Goal: Go to known website: Access a specific website the user already knows

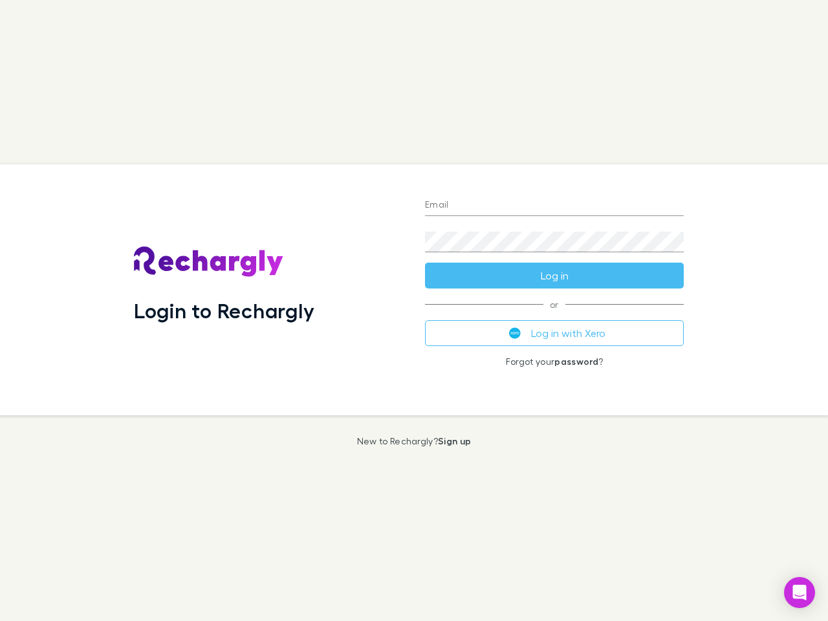
click at [414, 311] on div "Login to Rechargly" at bounding box center [269, 289] width 291 height 251
click at [554, 206] on input "Email" at bounding box center [554, 205] width 259 height 21
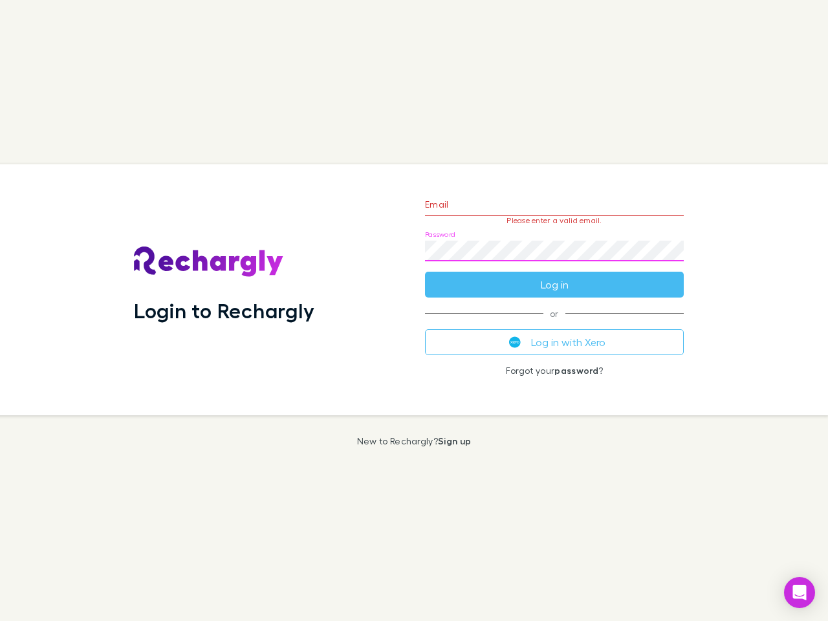
click at [554, 276] on form "Email Please enter a valid email. Password Log in" at bounding box center [554, 241] width 259 height 113
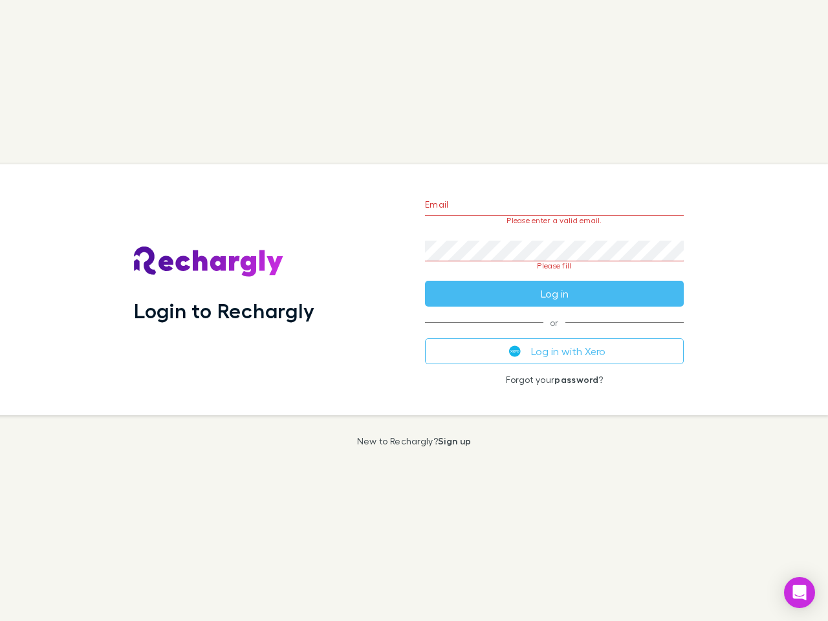
click at [554, 333] on div "Email Please enter a valid email. Password Please fill Log in or Log in with Xe…" at bounding box center [554, 289] width 279 height 251
click at [800, 593] on icon "Open Intercom Messenger" at bounding box center [800, 593] width 14 height 16
